Goal: Information Seeking & Learning: Learn about a topic

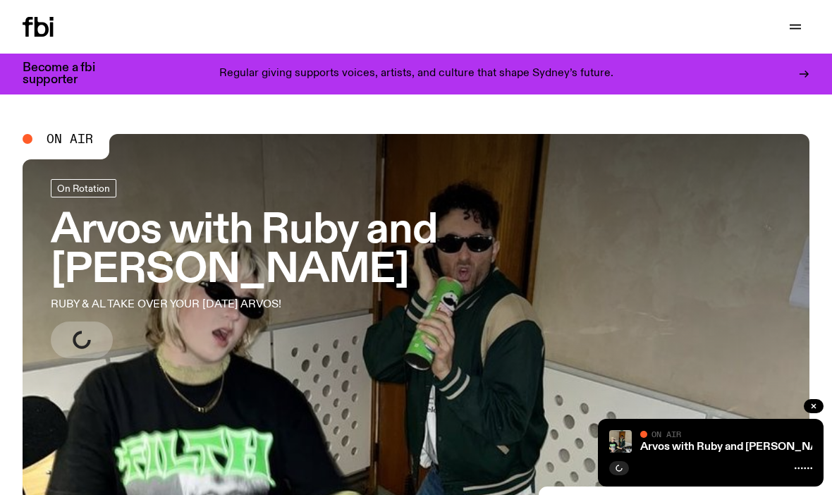
click at [44, 21] on icon at bounding box center [38, 27] width 31 height 20
click at [808, 22] on button "button" at bounding box center [795, 27] width 28 height 20
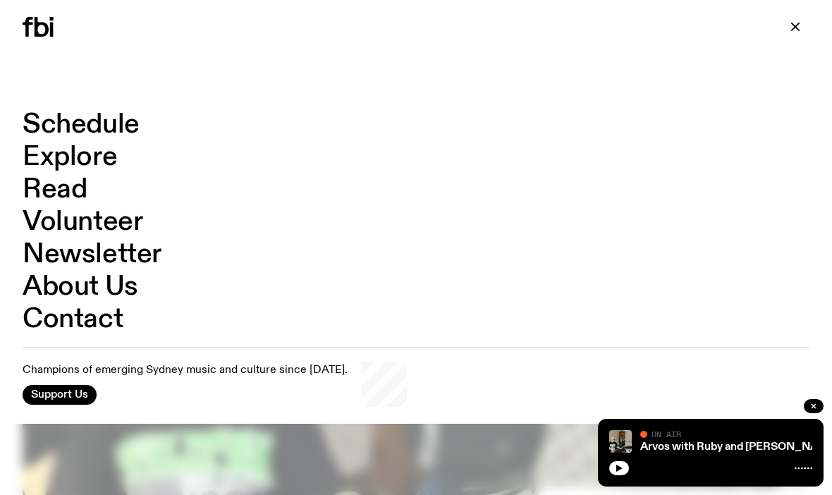
click at [56, 123] on link "Schedule" at bounding box center [81, 124] width 117 height 27
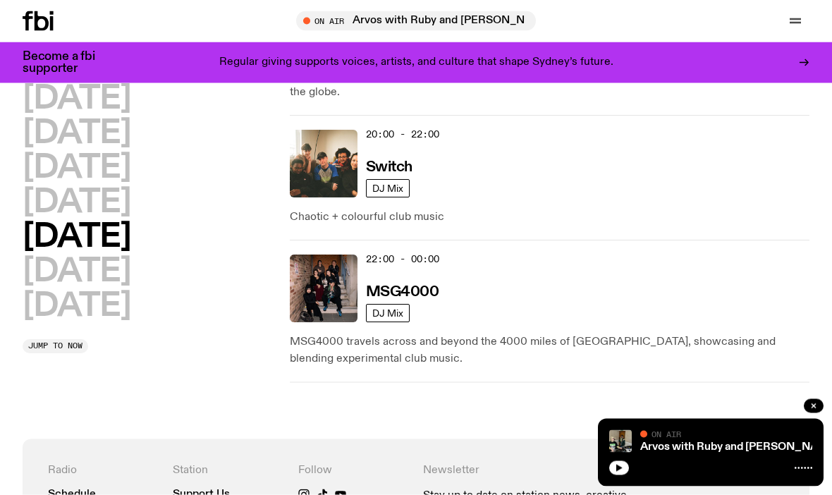
scroll to position [966, 0]
click at [55, 307] on h2 "[DATE]" at bounding box center [77, 307] width 108 height 32
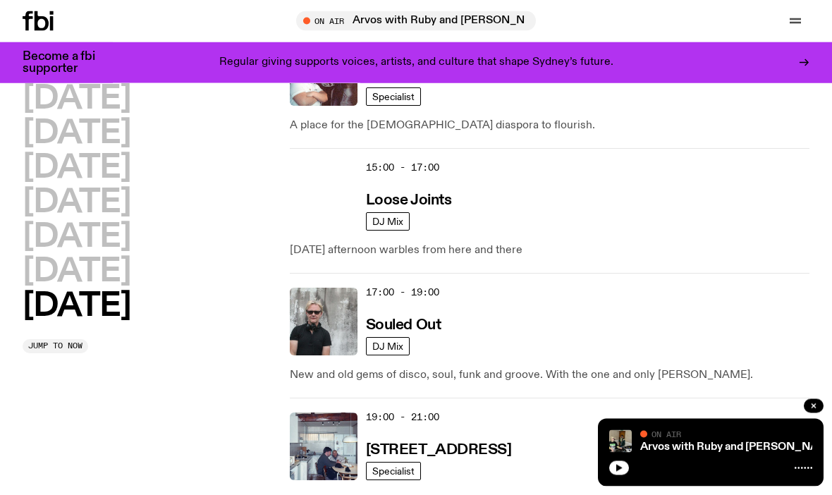
scroll to position [1025, 0]
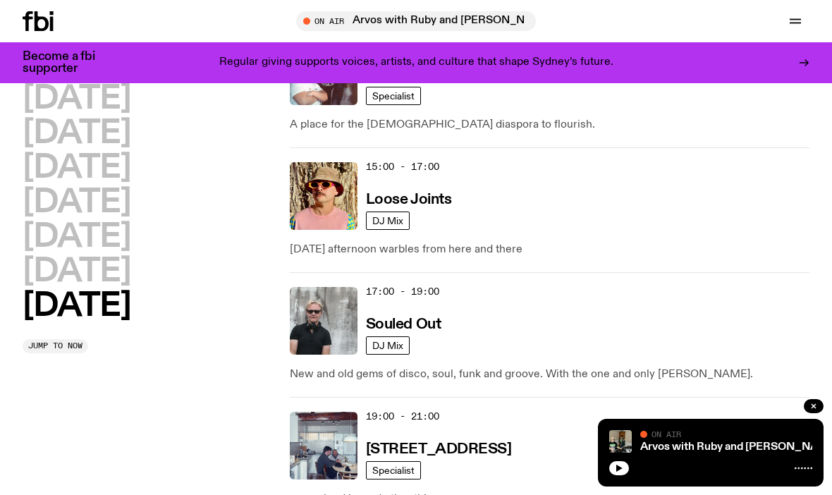
click at [327, 292] on img at bounding box center [324, 321] width 68 height 68
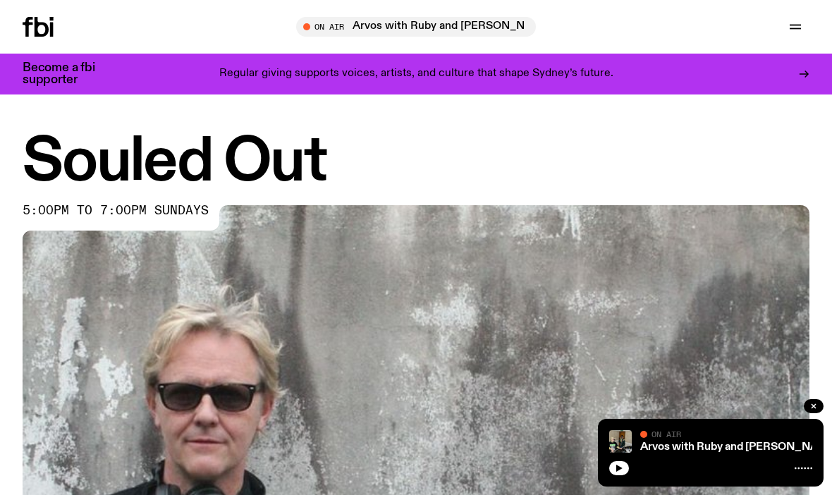
click at [815, 413] on button "button" at bounding box center [814, 406] width 20 height 14
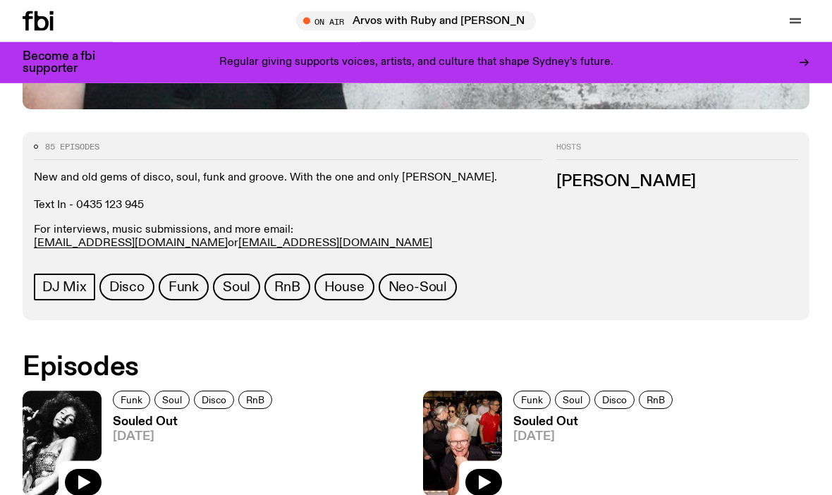
scroll to position [528, 0]
click at [61, 414] on img at bounding box center [62, 443] width 79 height 105
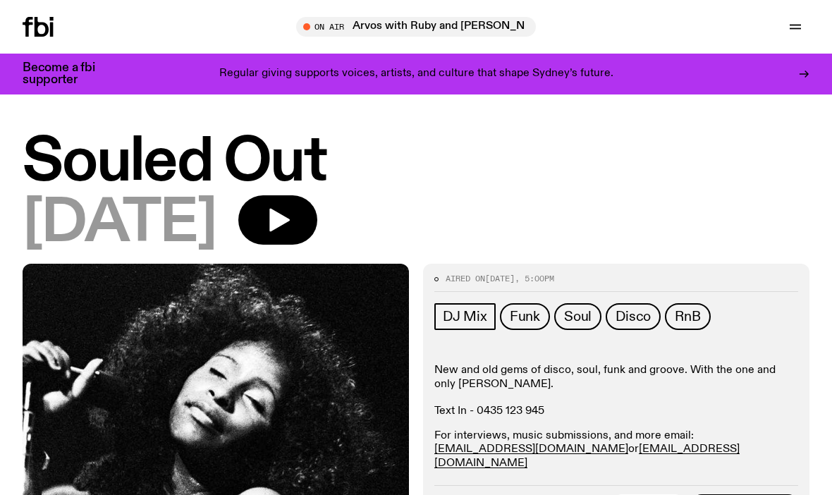
click at [290, 218] on icon "button" at bounding box center [279, 220] width 20 height 23
